Goal: Navigation & Orientation: Understand site structure

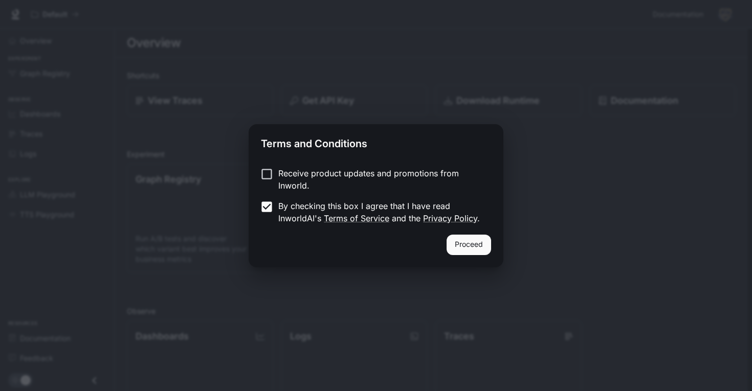
click at [466, 250] on button "Proceed" at bounding box center [468, 245] width 44 height 20
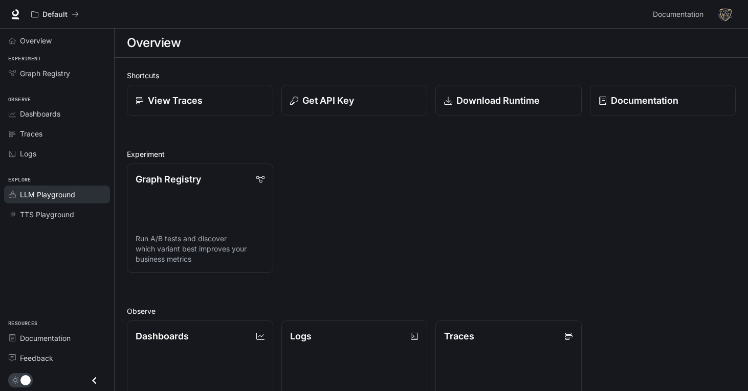
click at [63, 200] on link "LLM Playground" at bounding box center [57, 195] width 106 height 18
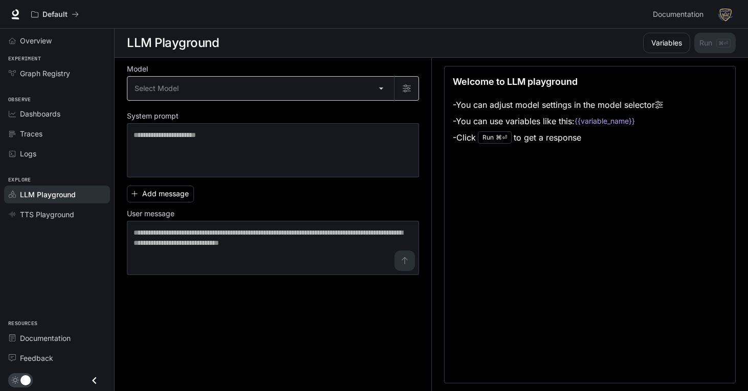
click at [177, 77] on body "Skip to main content Default Documentation Documentation Portal Overview Experi…" at bounding box center [374, 196] width 748 height 392
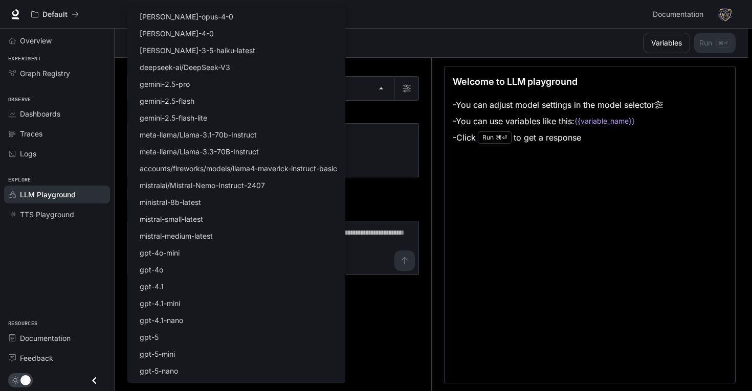
click at [420, 228] on div at bounding box center [376, 195] width 752 height 391
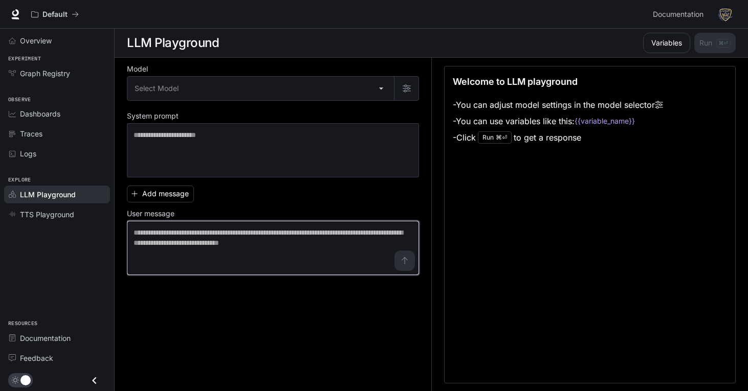
click at [327, 244] on textarea at bounding box center [272, 248] width 279 height 41
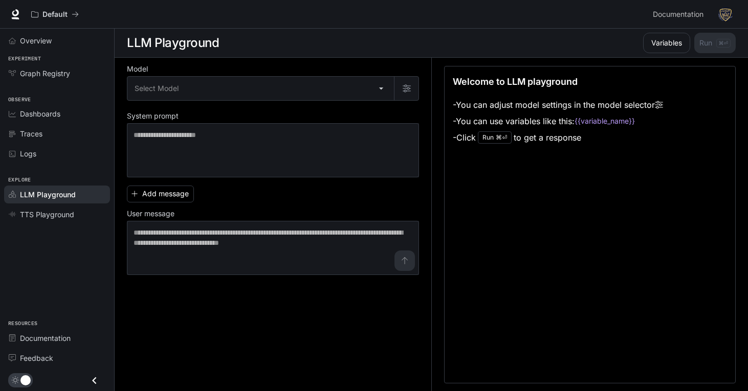
click at [306, 196] on div "Add message User message * ​" at bounding box center [273, 229] width 292 height 94
click at [62, 210] on span "TTS Playground" at bounding box center [47, 214] width 54 height 11
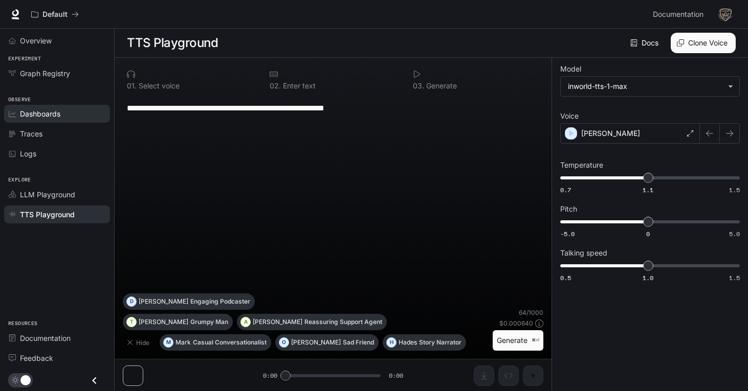
click at [57, 107] on link "Dashboards" at bounding box center [57, 114] width 106 height 18
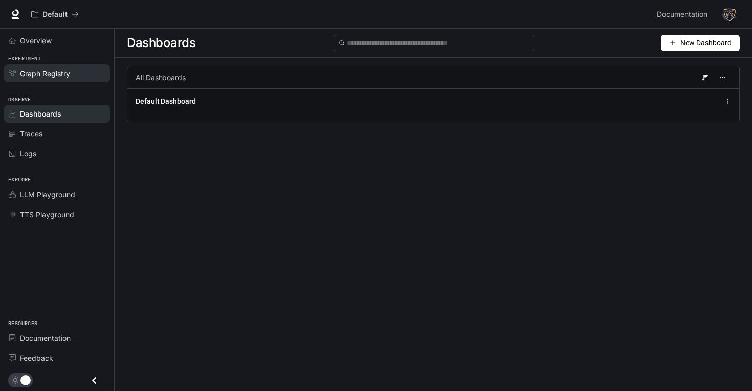
click at [55, 77] on span "Graph Registry" at bounding box center [45, 73] width 50 height 11
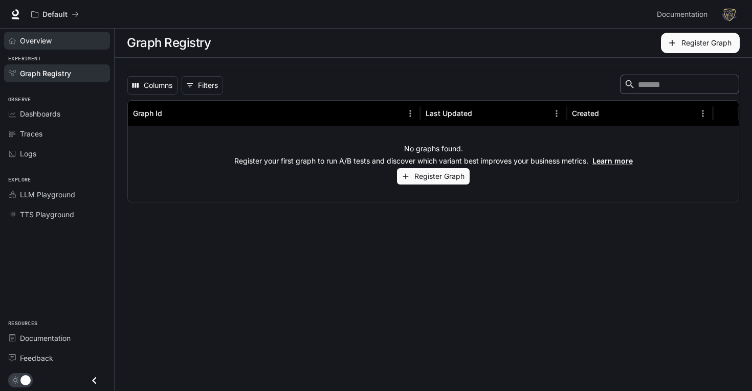
click at [38, 41] on span "Overview" at bounding box center [36, 40] width 32 height 11
